Goal: Transaction & Acquisition: Obtain resource

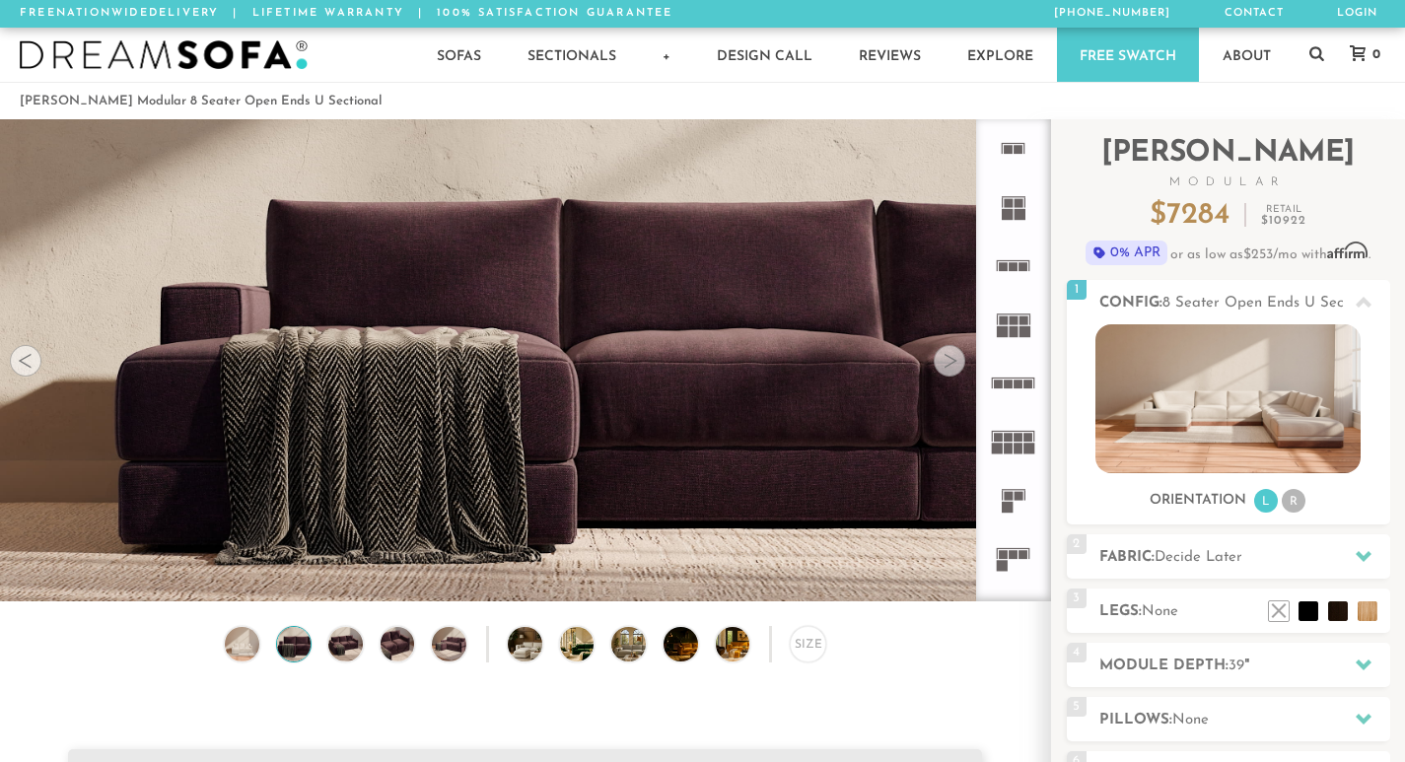
click at [947, 371] on div at bounding box center [950, 361] width 32 height 32
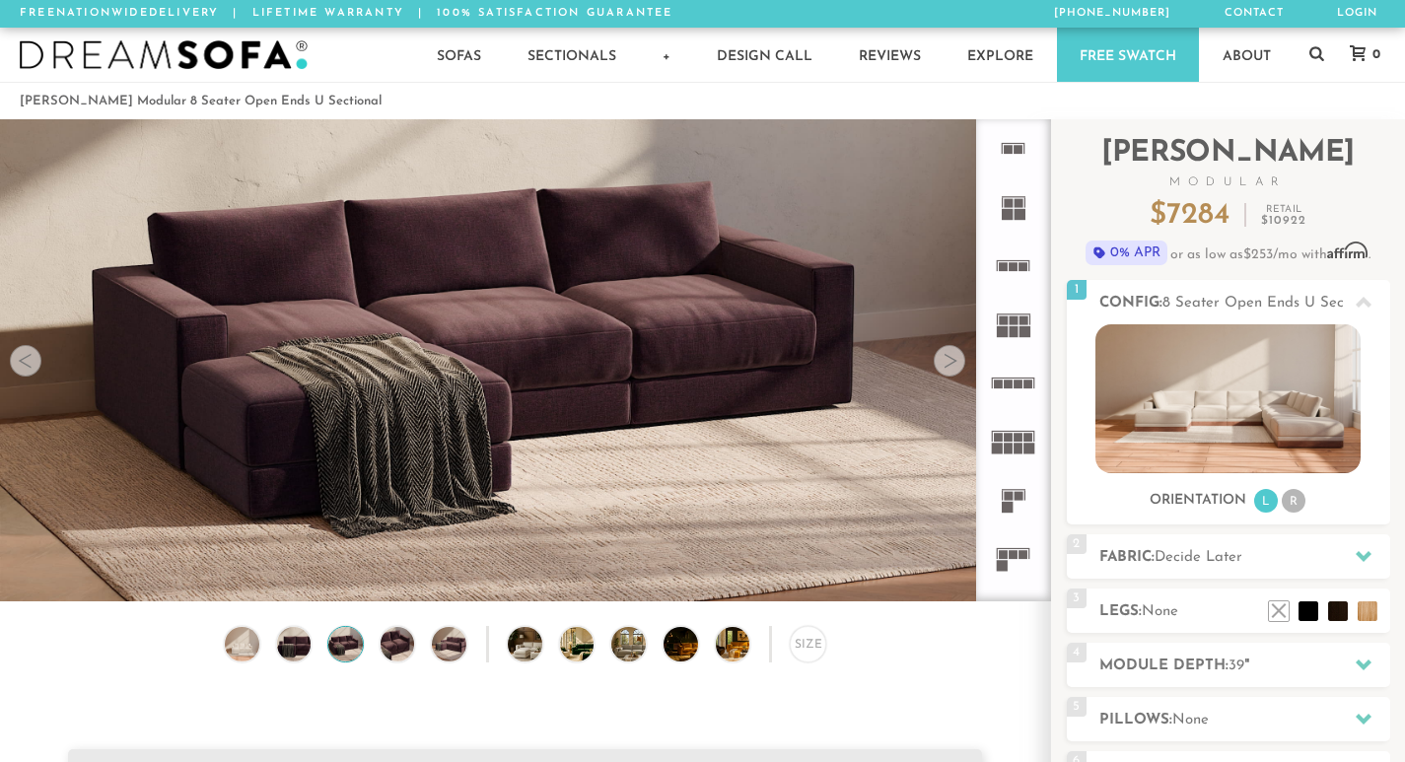
click at [947, 371] on div at bounding box center [950, 361] width 32 height 32
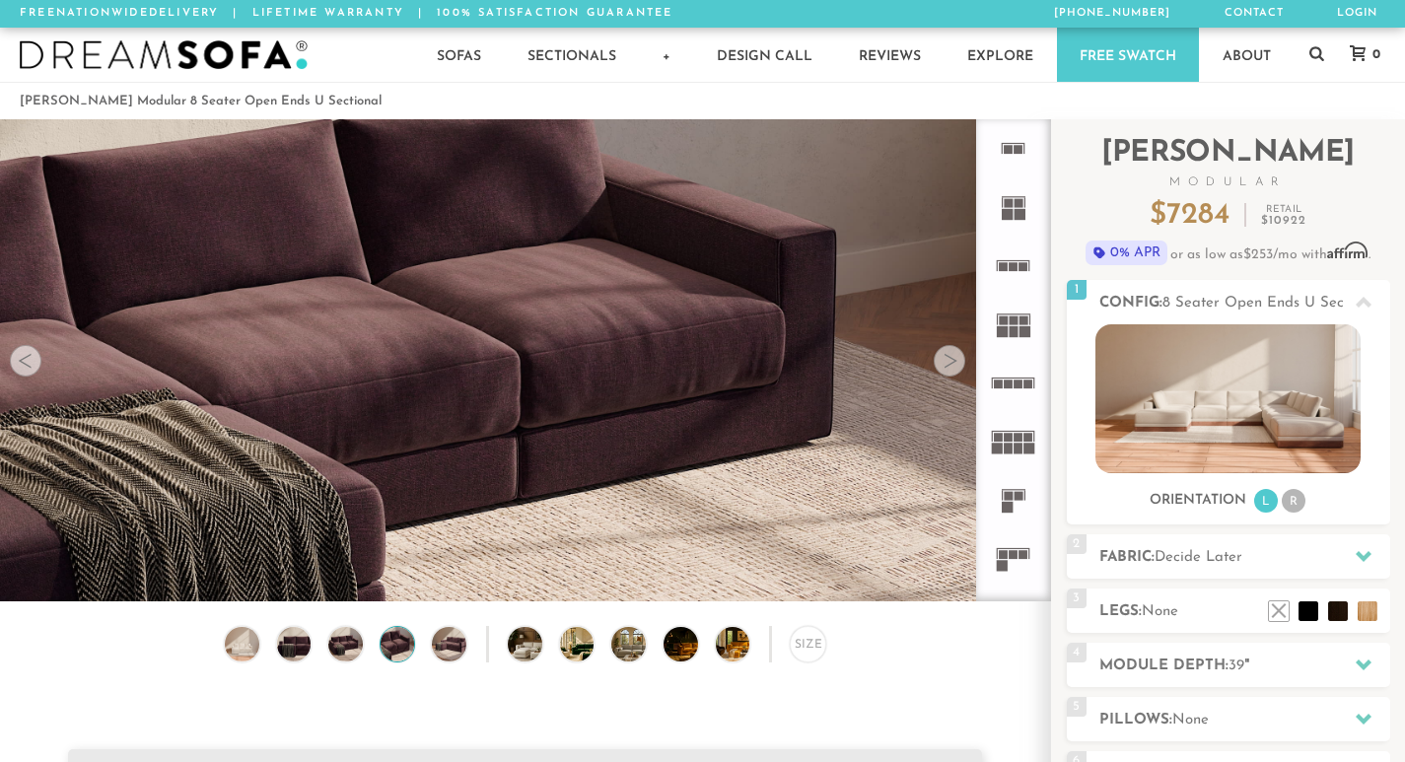
scroll to position [21645, 1390]
click at [947, 371] on div at bounding box center [950, 361] width 32 height 32
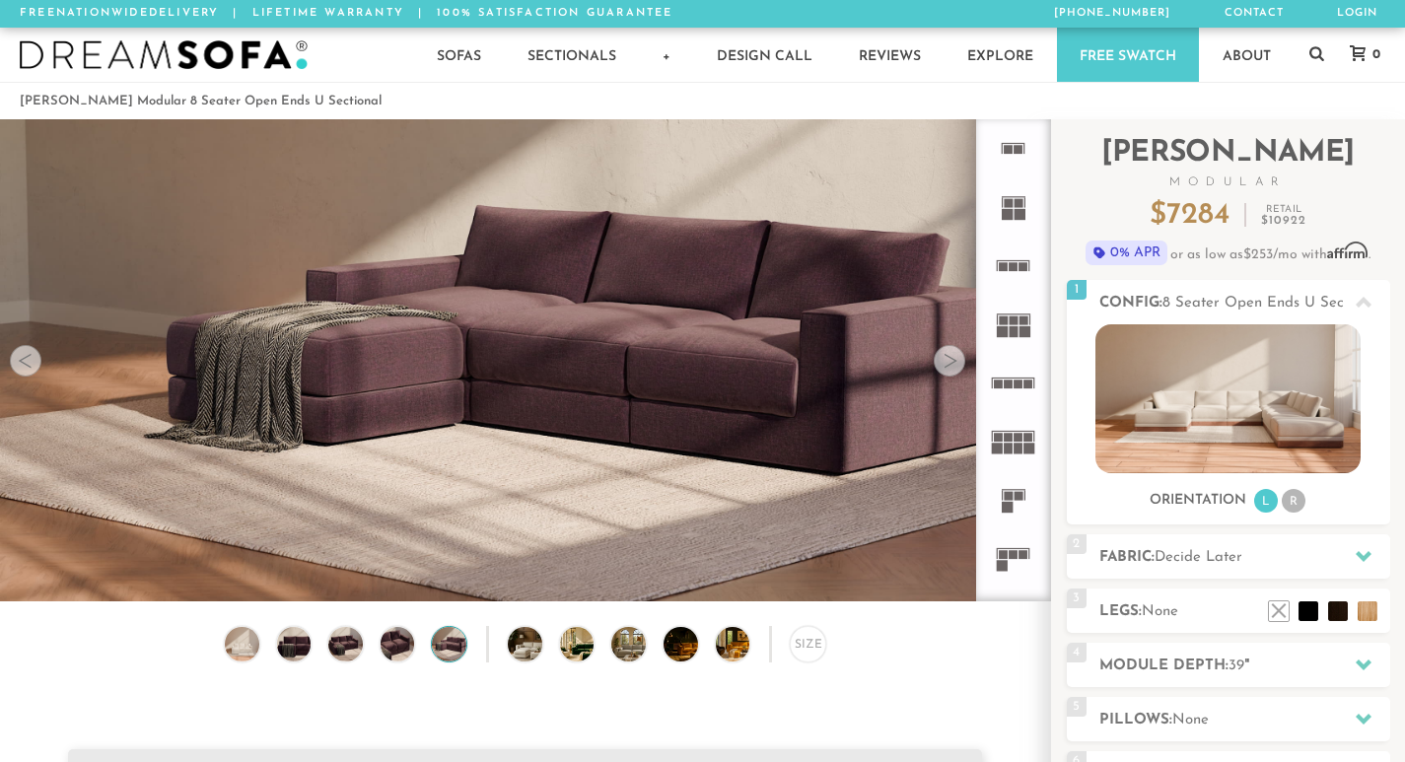
click at [947, 371] on div at bounding box center [950, 361] width 32 height 32
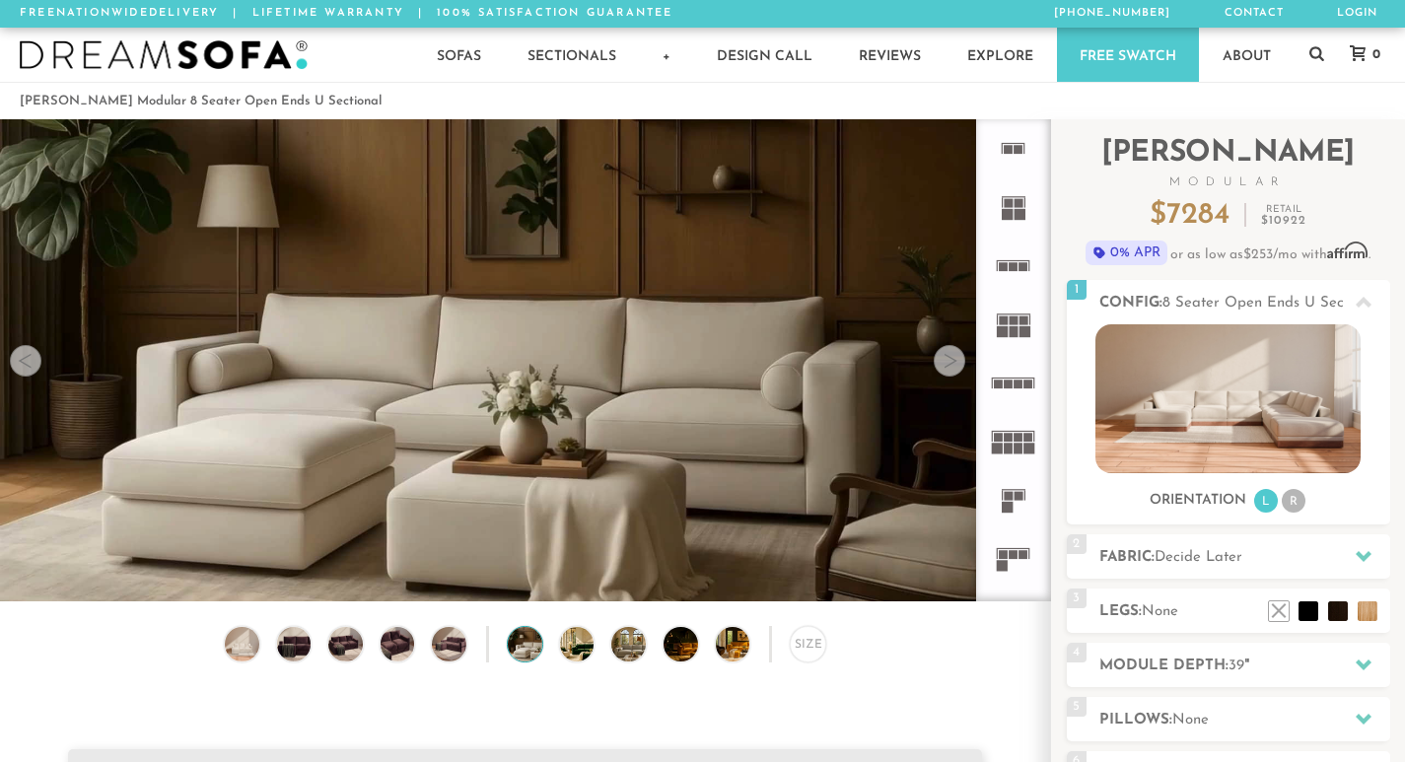
click at [947, 371] on div at bounding box center [950, 361] width 32 height 32
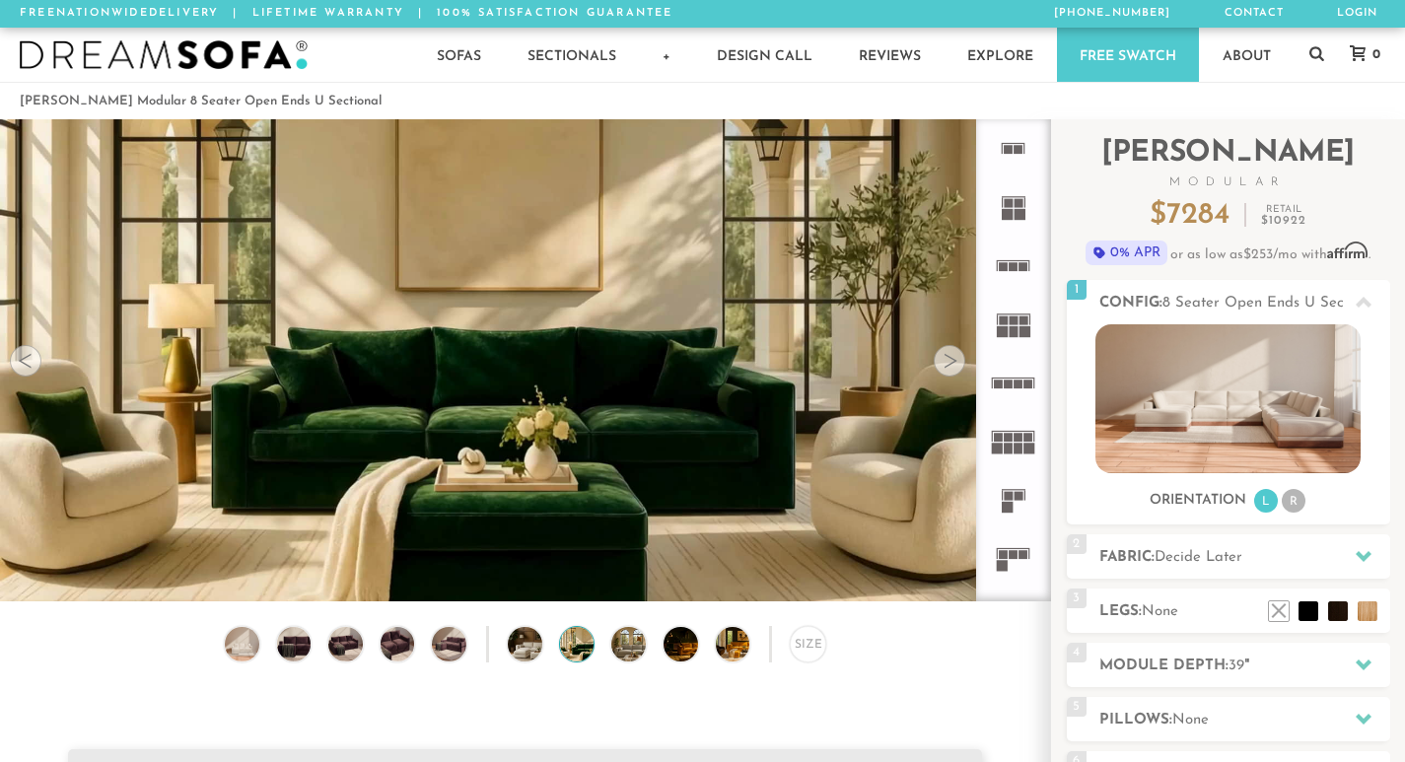
click at [947, 371] on div at bounding box center [950, 361] width 32 height 32
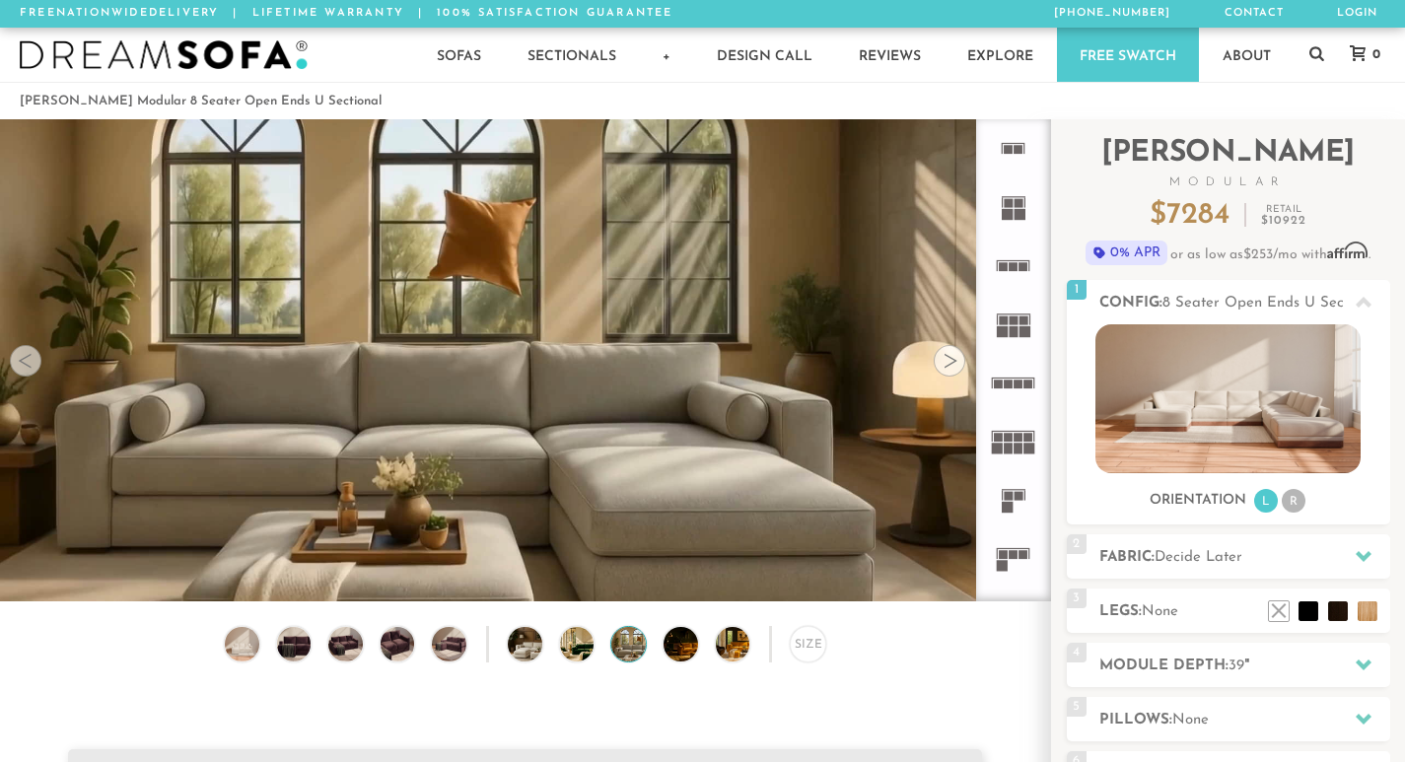
click at [947, 371] on div at bounding box center [950, 361] width 32 height 32
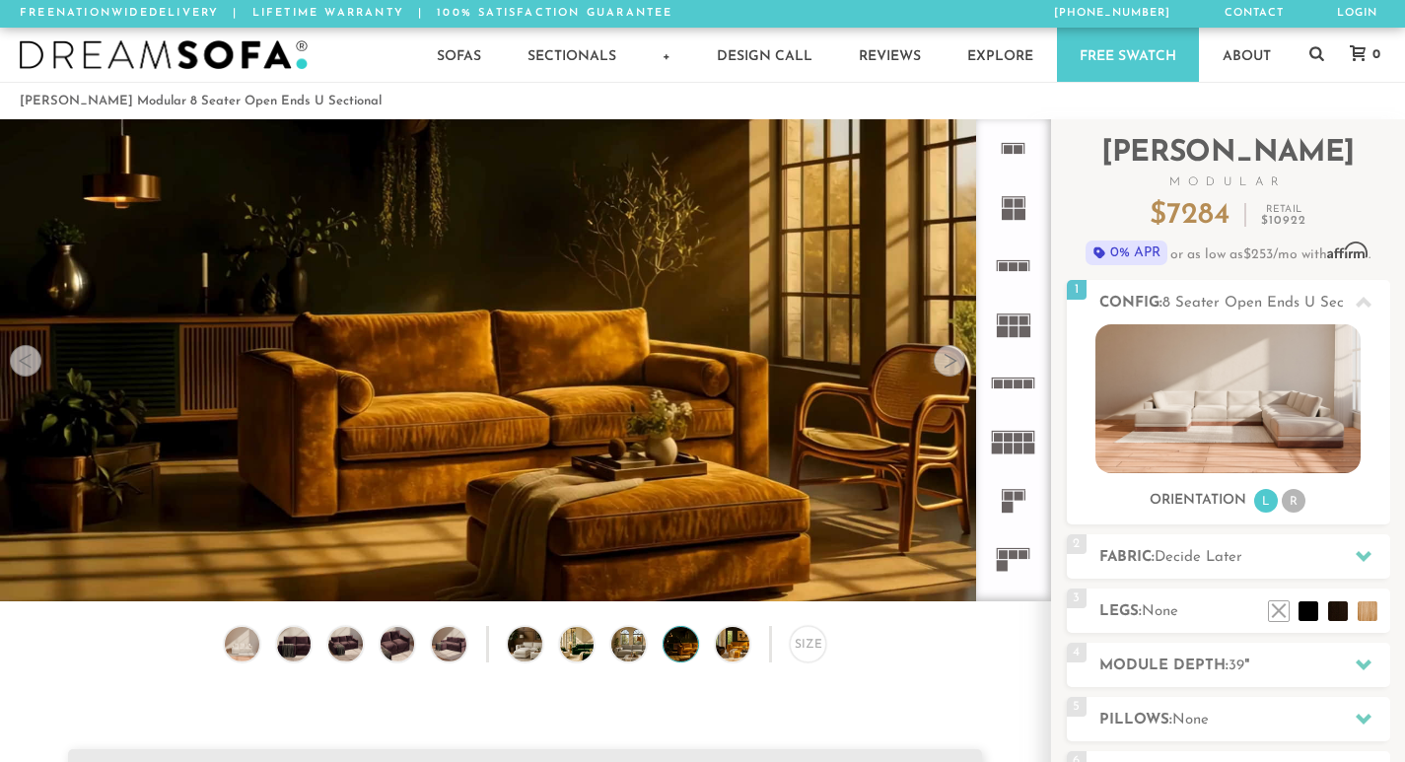
click at [947, 371] on div at bounding box center [950, 361] width 32 height 32
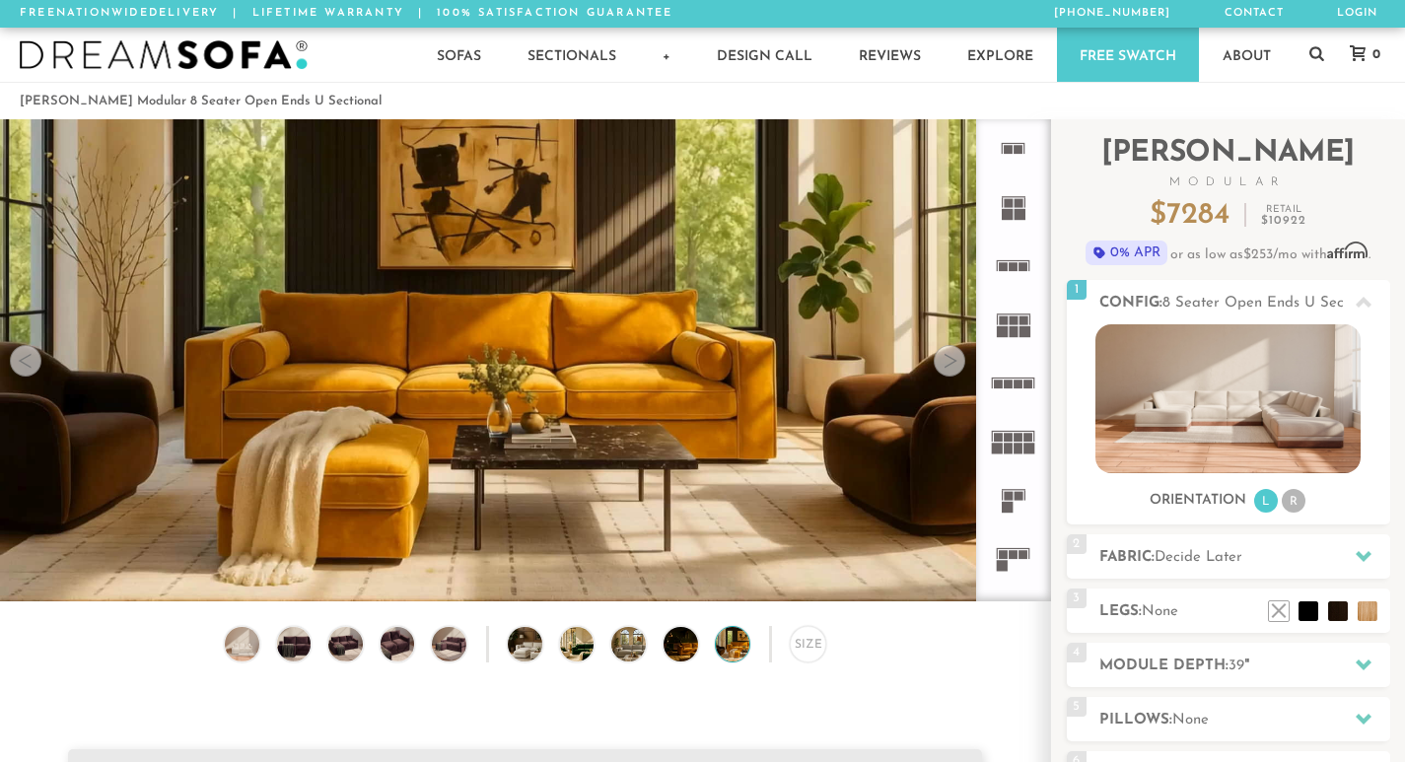
click at [947, 371] on div at bounding box center [950, 361] width 32 height 32
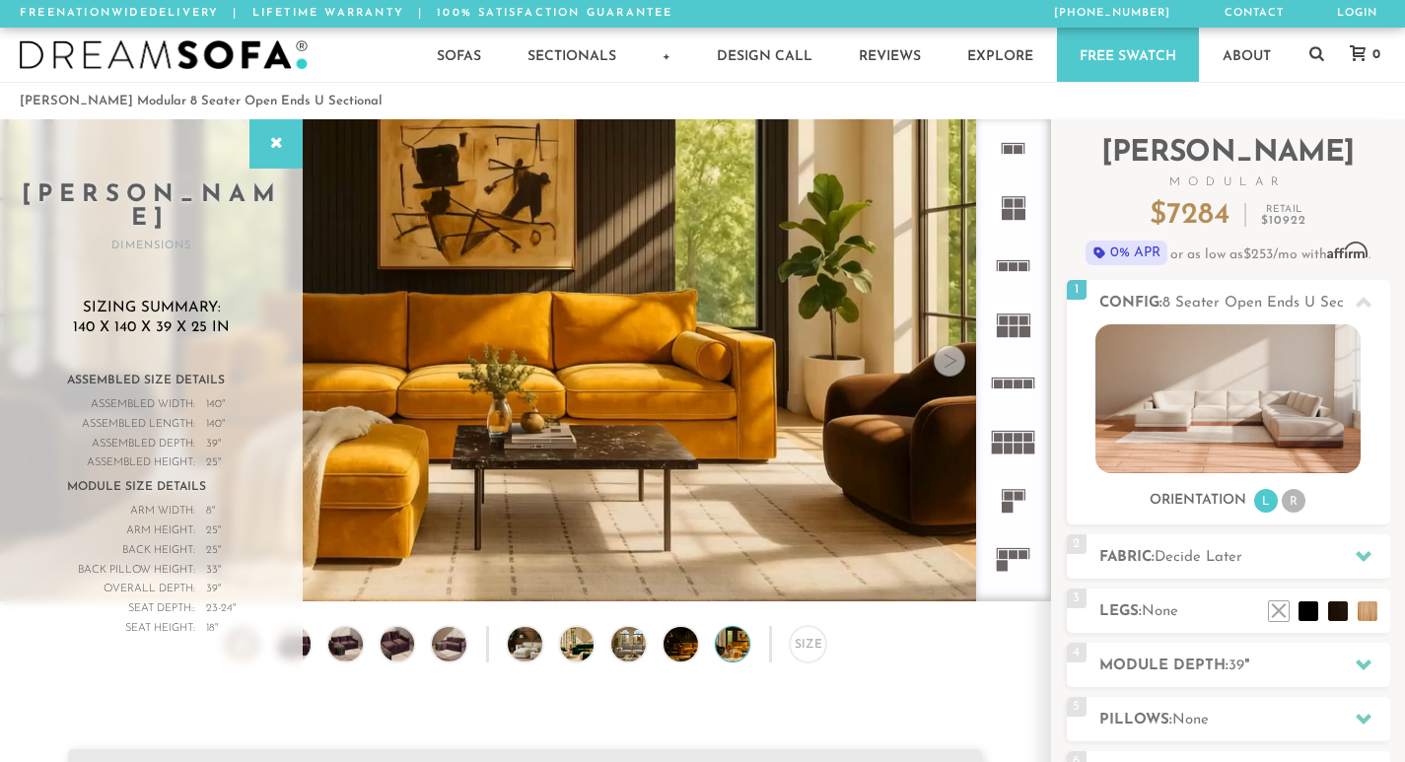
click at [947, 371] on div at bounding box center [950, 361] width 32 height 32
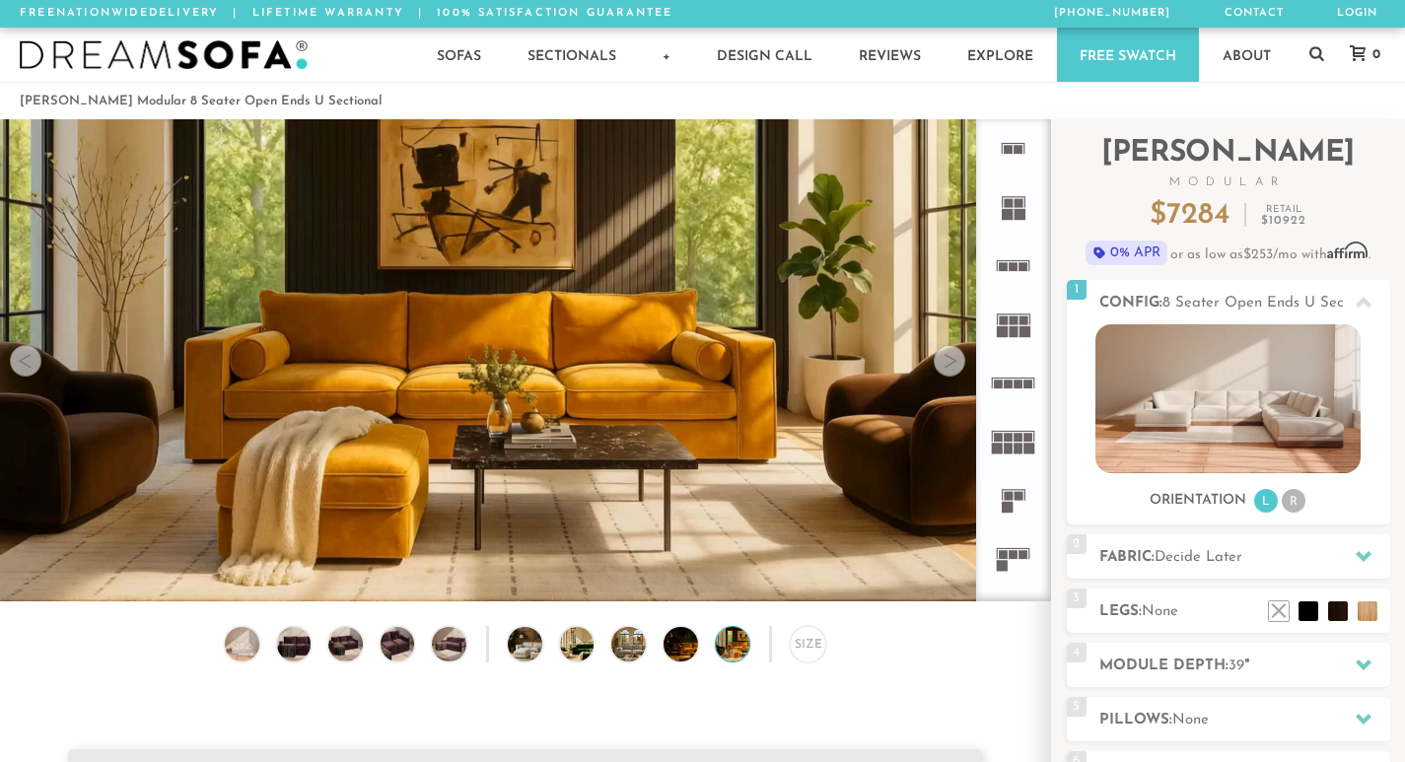
click at [947, 371] on div at bounding box center [950, 361] width 32 height 32
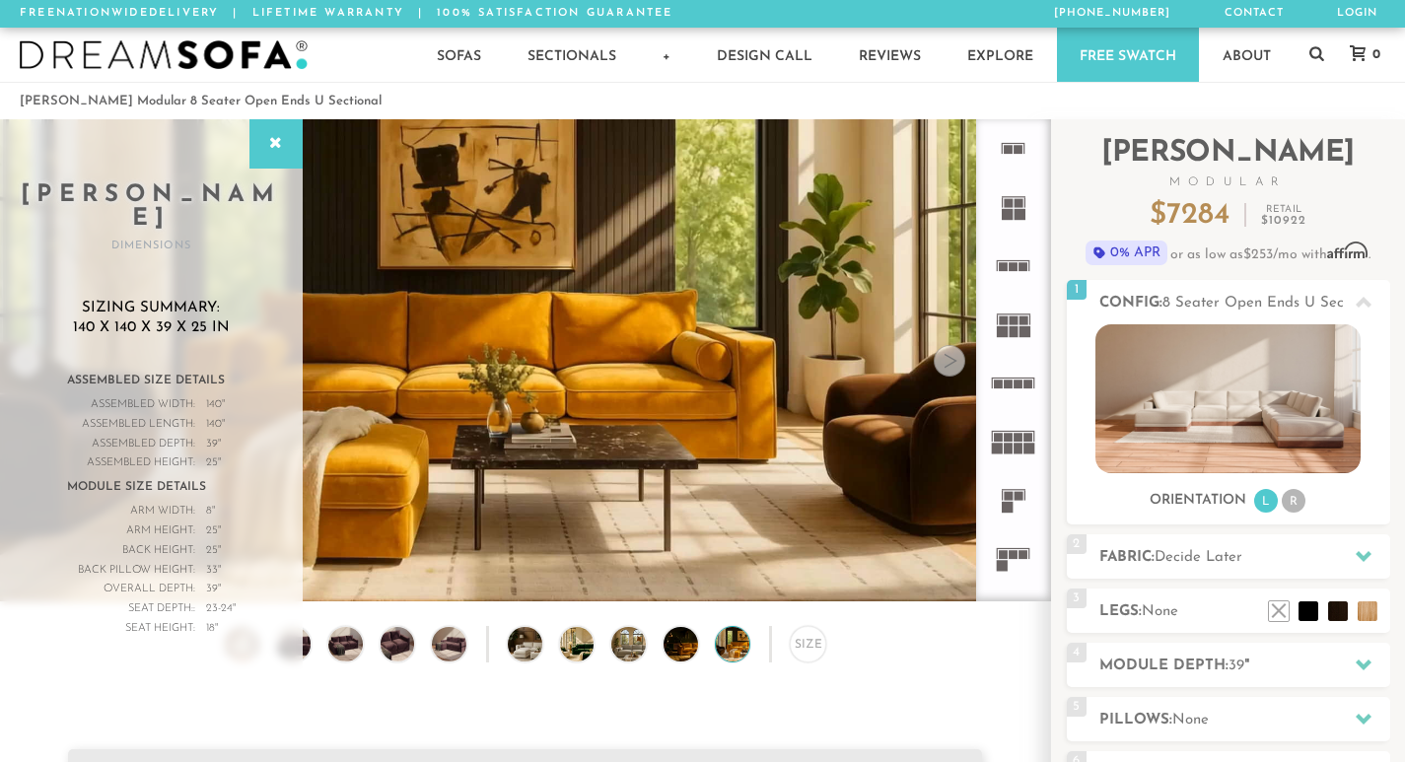
click at [1147, 72] on link "Free Swatch" at bounding box center [1128, 55] width 142 height 54
